Goal: Information Seeking & Learning: Understand process/instructions

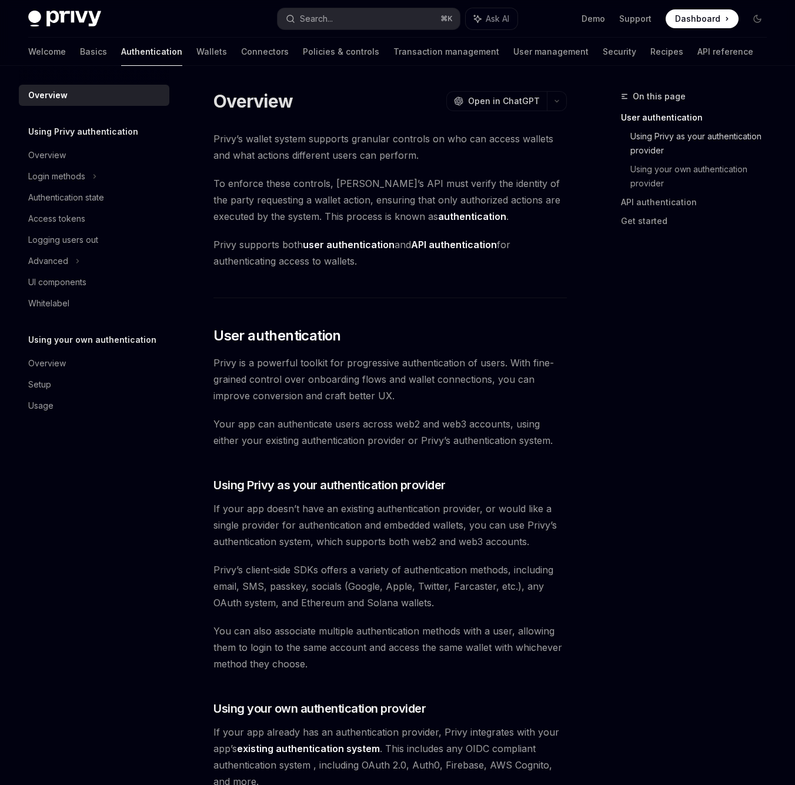
click at [658, 142] on link "Using Privy as your authentication provider" at bounding box center [703, 143] width 146 height 33
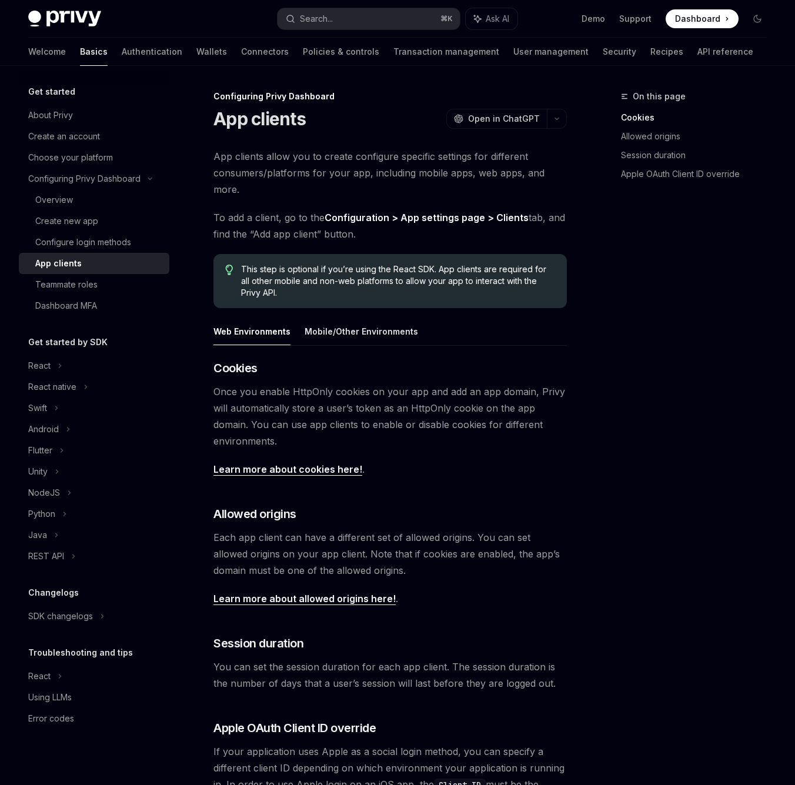
click at [348, 389] on span "Once you enable HttpOnly cookies on your app and add an app domain, Privy will …" at bounding box center [389, 416] width 353 height 66
type textarea "*"
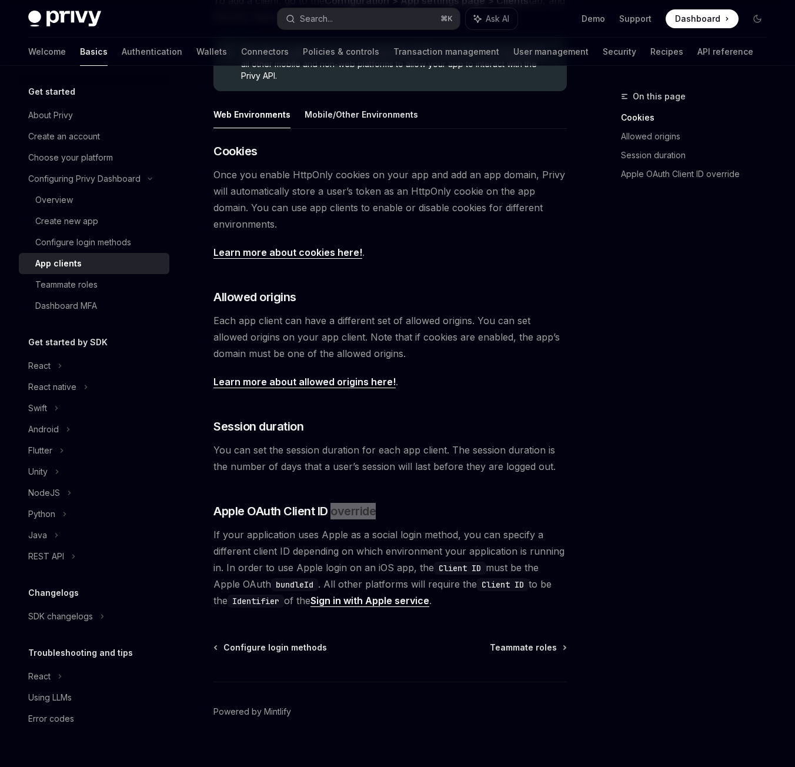
scroll to position [216, 0]
click at [488, 589] on span "If your application uses Apple as a social login method, you can specify a diff…" at bounding box center [389, 568] width 353 height 82
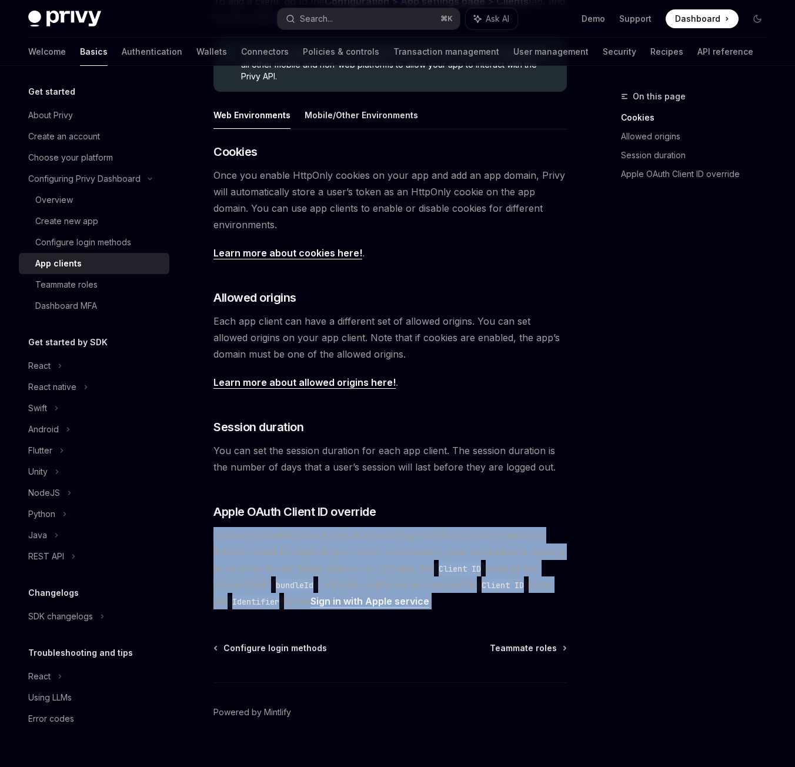
drag, startPoint x: 485, startPoint y: 588, endPoint x: 212, endPoint y: 512, distance: 283.8
click at [212, 512] on div "Configuring Privy Dashboard App clients OpenAI Open in ChatGPT OpenAI Open in C…" at bounding box center [280, 328] width 578 height 911
copy span "If your application uses Apple as a social login method, you can specify a diff…"
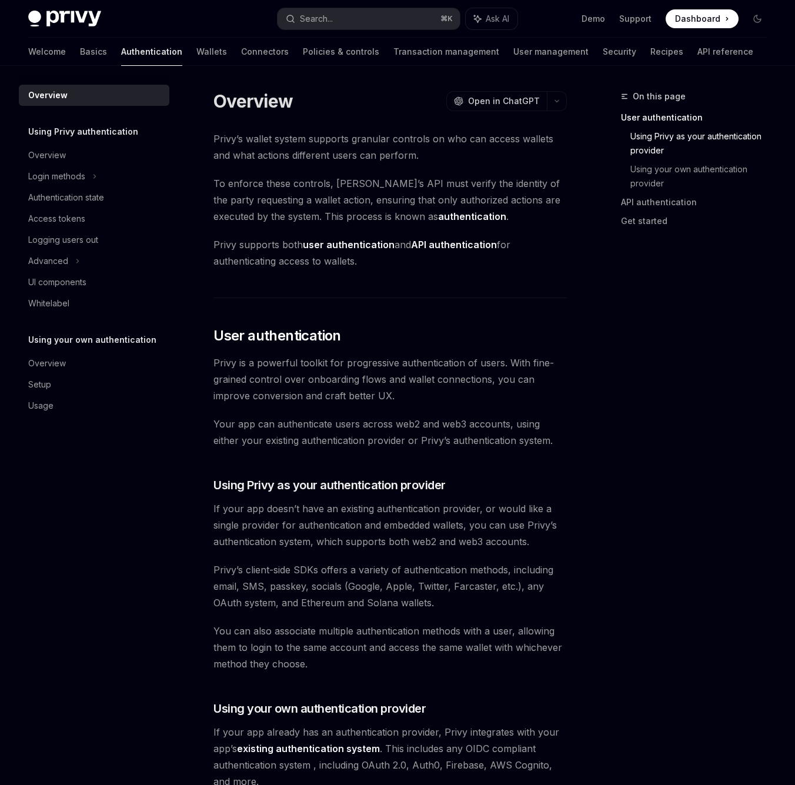
scroll to position [387, 0]
